Goal: Navigation & Orientation: Find specific page/section

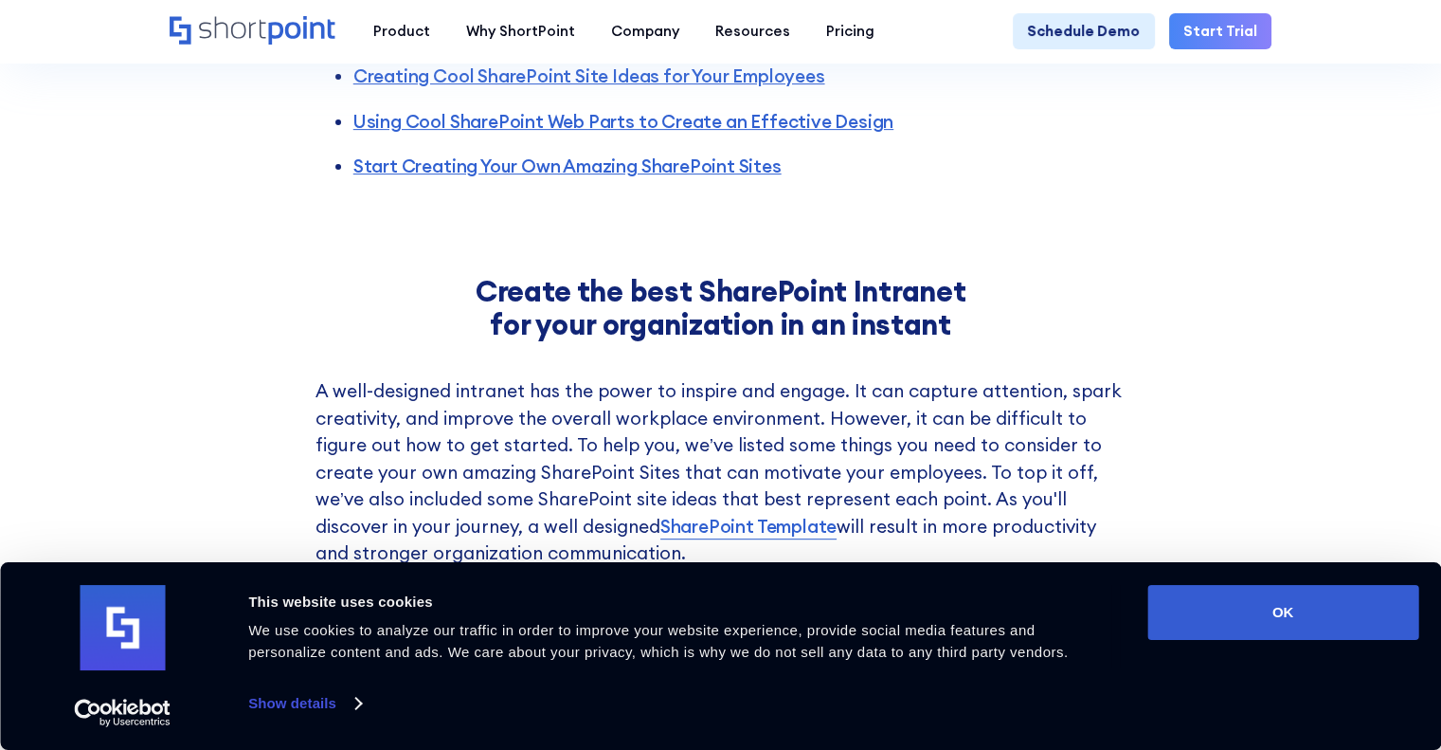
scroll to position [711, 0]
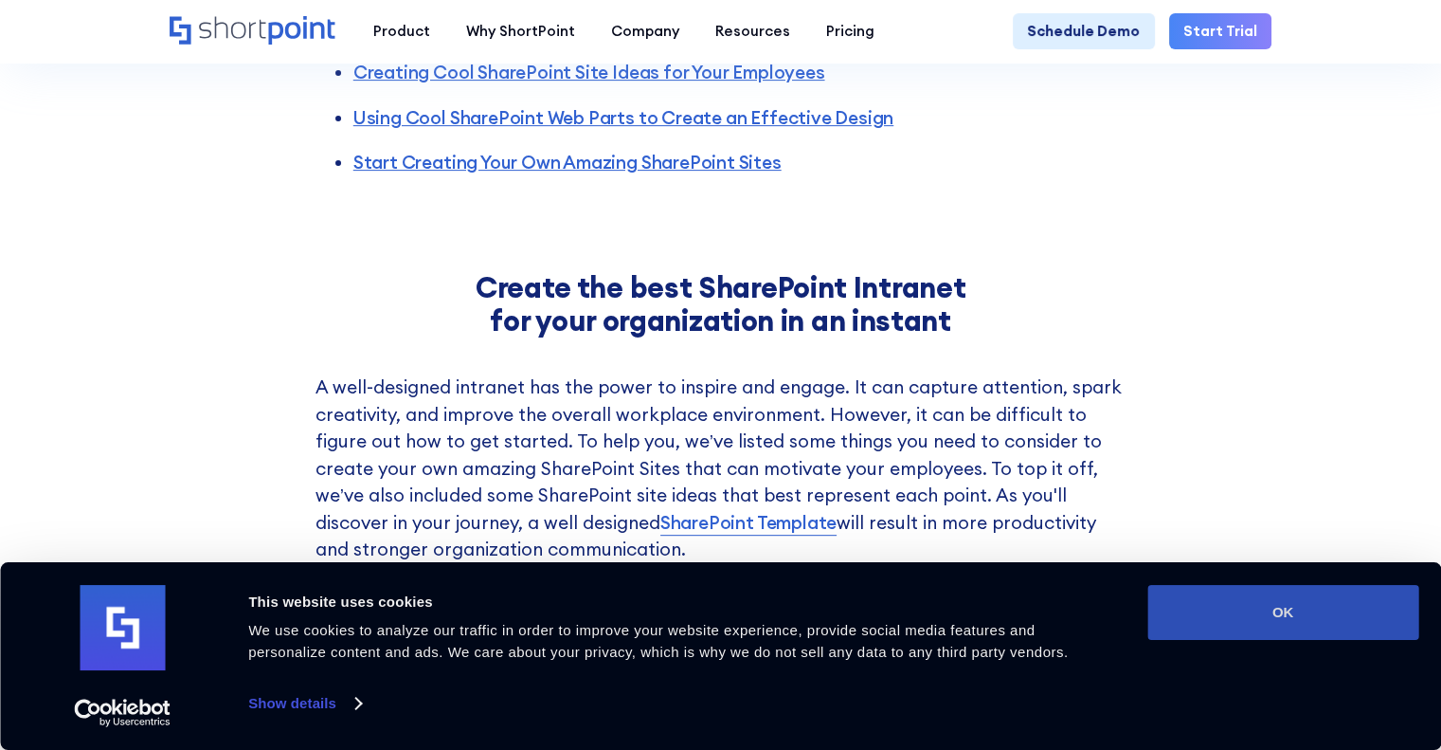
click at [1281, 624] on button "OK" at bounding box center [1283, 612] width 271 height 55
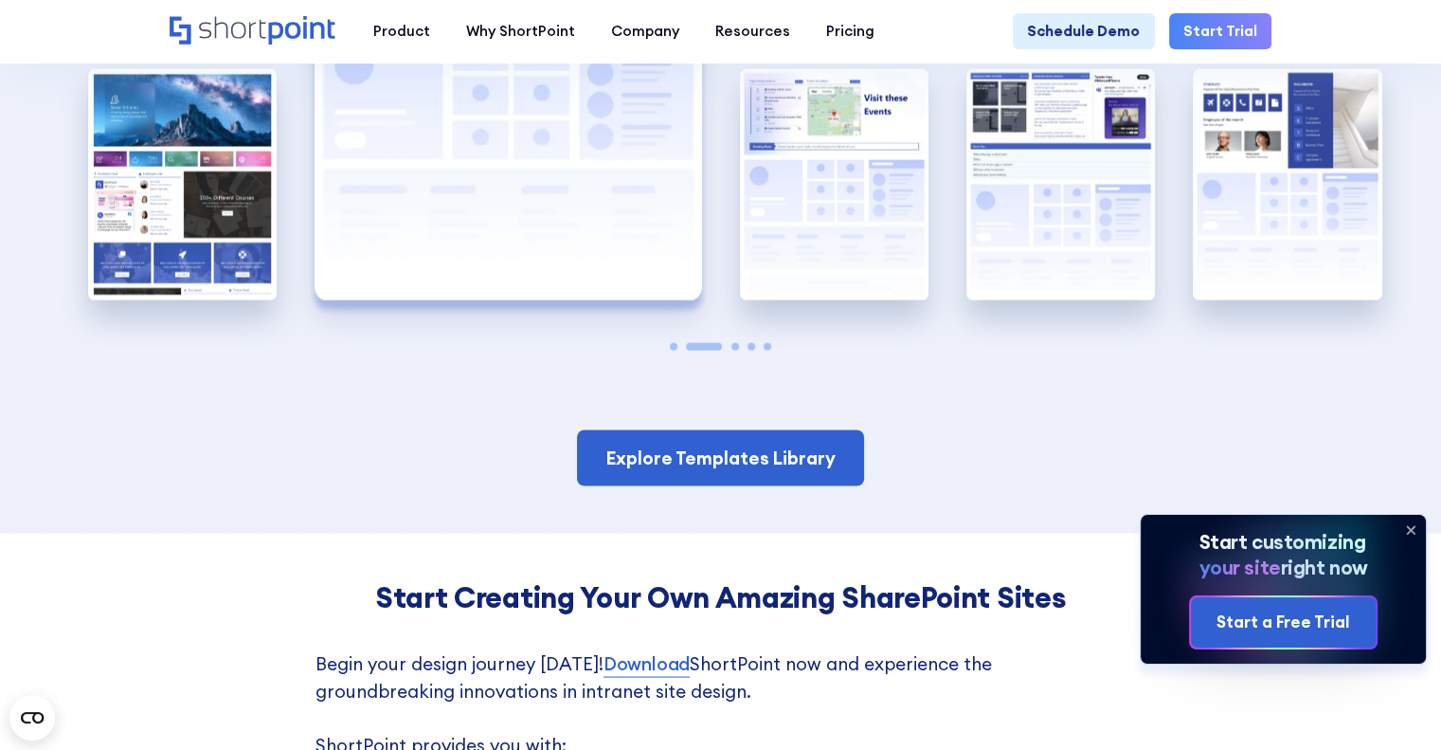
scroll to position [3467, 0]
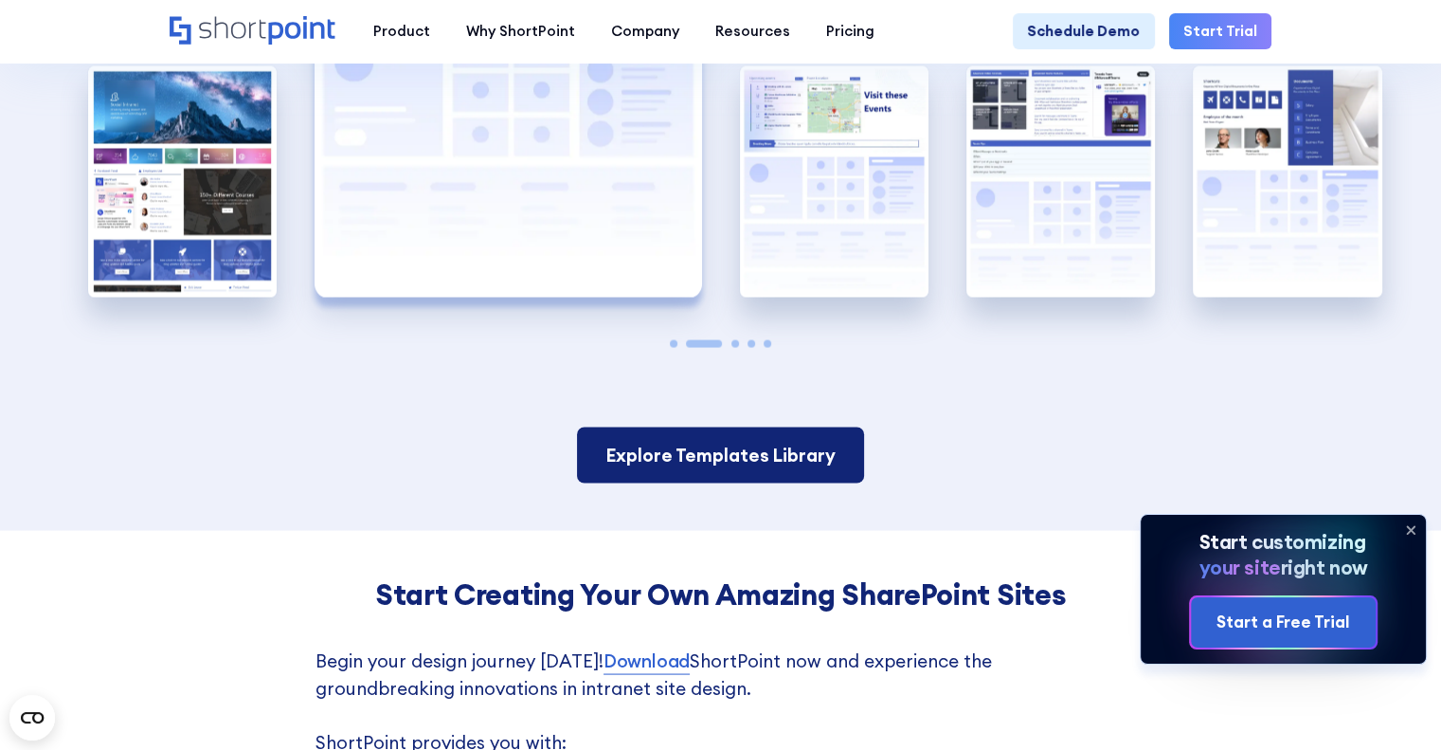
click at [841, 439] on link "Explore Templates Library" at bounding box center [720, 454] width 287 height 56
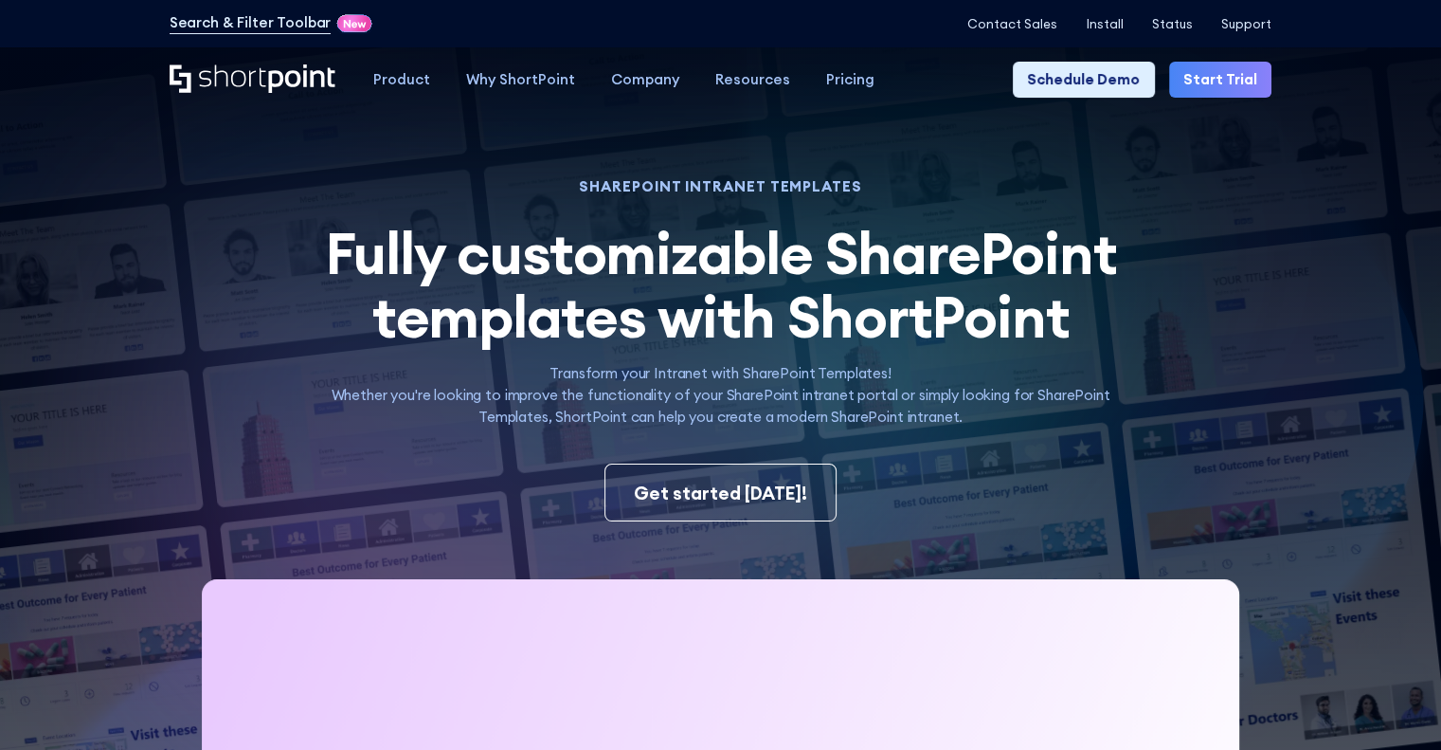
click at [1031, 502] on div "Get started [DATE]!" at bounding box center [721, 492] width 1103 height 58
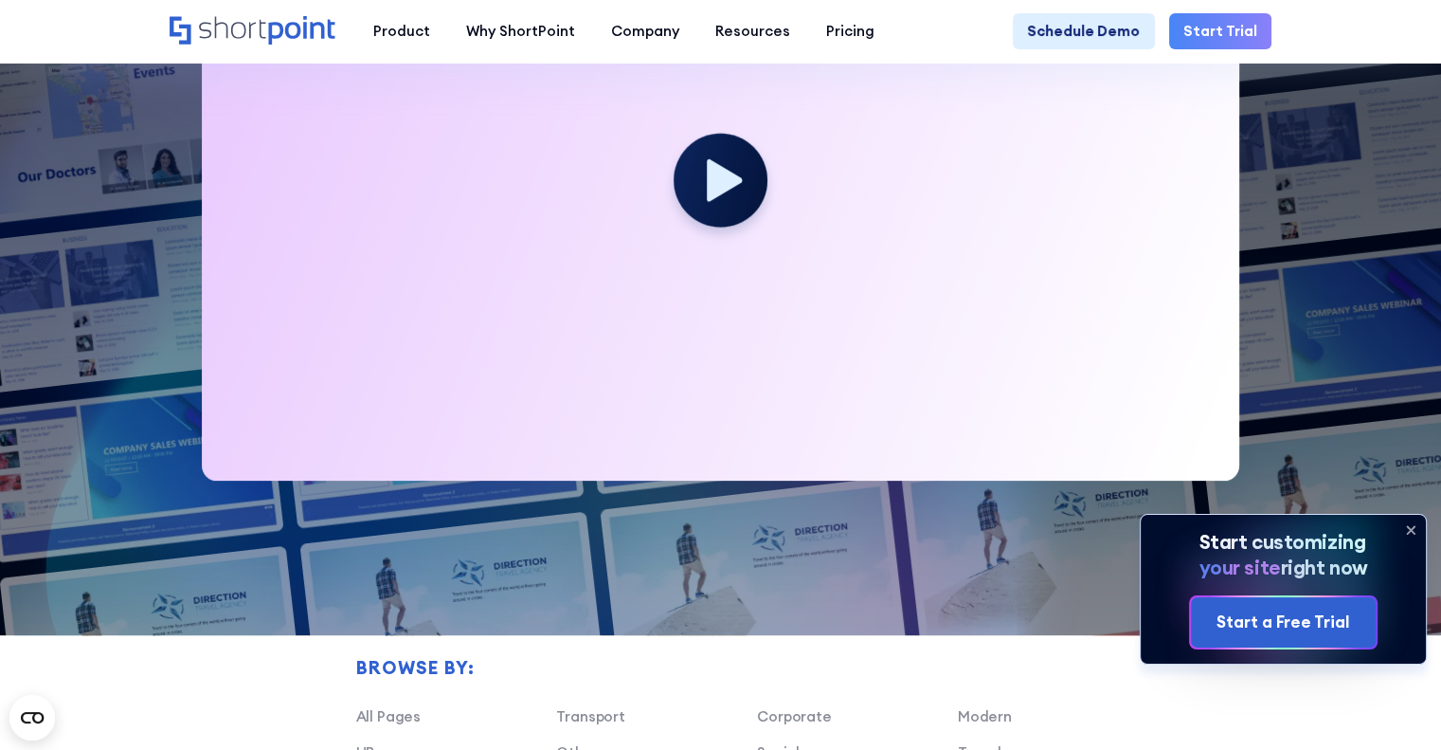
scroll to position [684, 0]
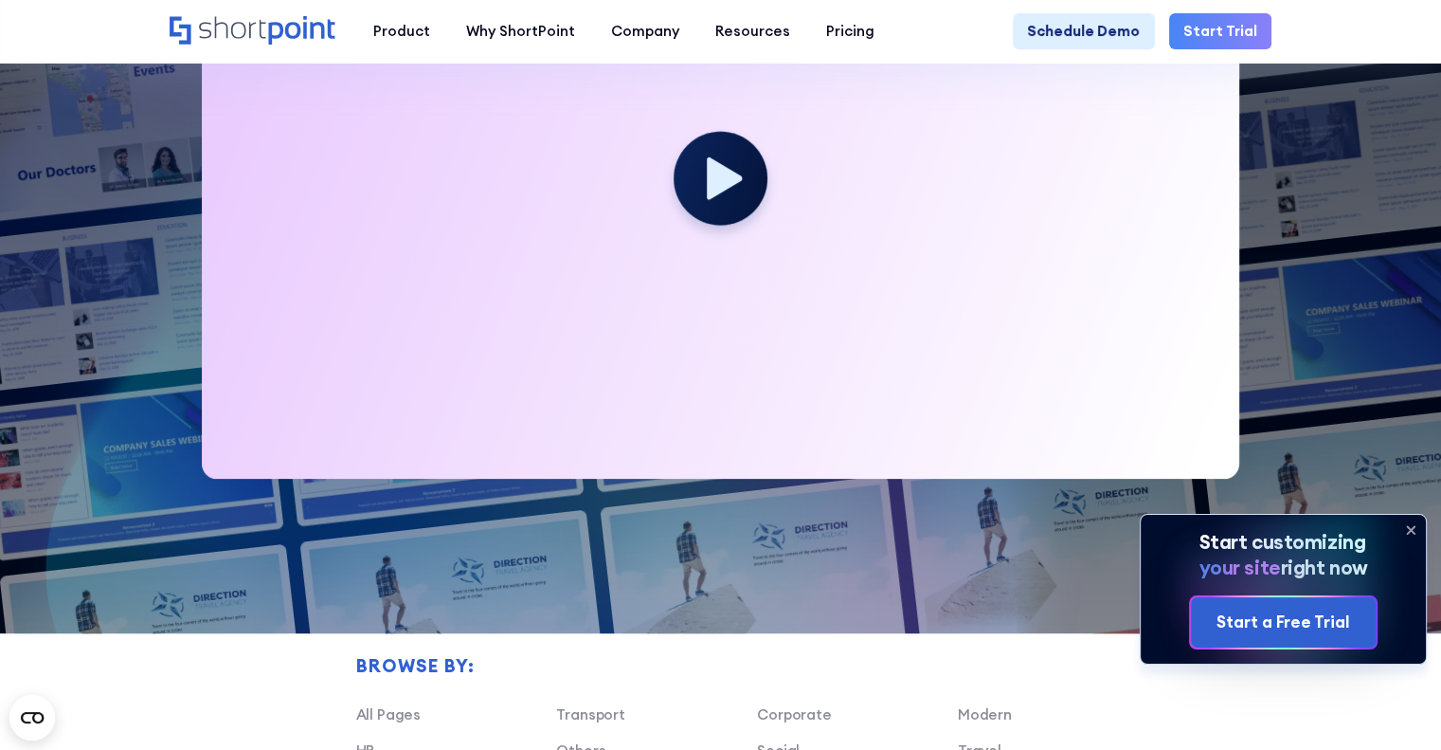
click at [1416, 525] on icon at bounding box center [1411, 530] width 30 height 30
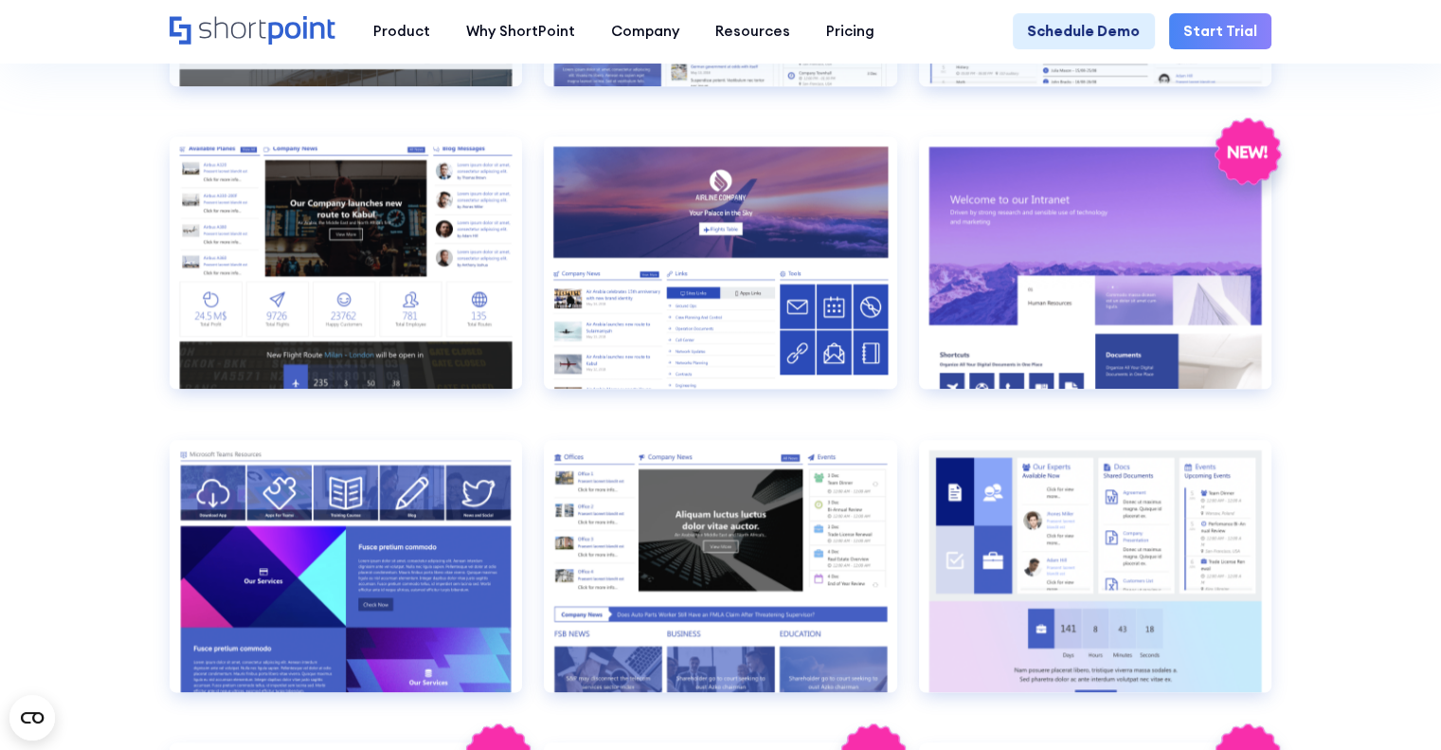
scroll to position [2043, 0]
